Goal: Find specific page/section: Find specific page/section

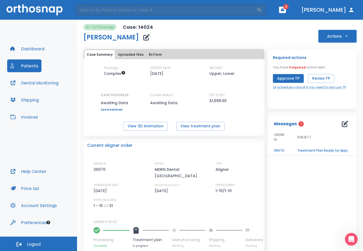
scroll to position [23, 0]
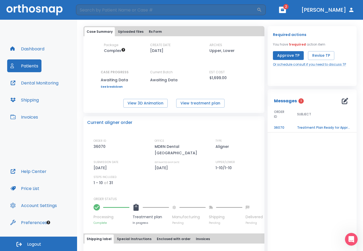
click at [284, 10] on icon "button" at bounding box center [282, 10] width 3 height 2
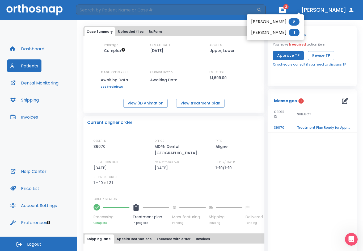
click at [270, 34] on li "Van Le 1" at bounding box center [275, 32] width 57 height 11
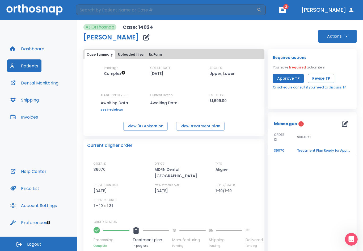
scroll to position [0, 0]
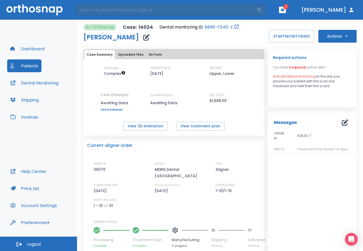
click at [35, 66] on button "Patients" at bounding box center [24, 65] width 34 height 13
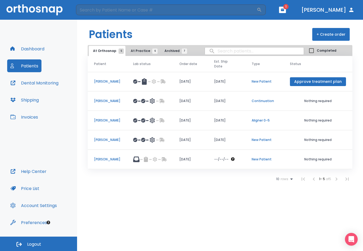
click at [105, 157] on p "Angela Blount" at bounding box center [107, 159] width 26 height 5
